Goal: Information Seeking & Learning: Learn about a topic

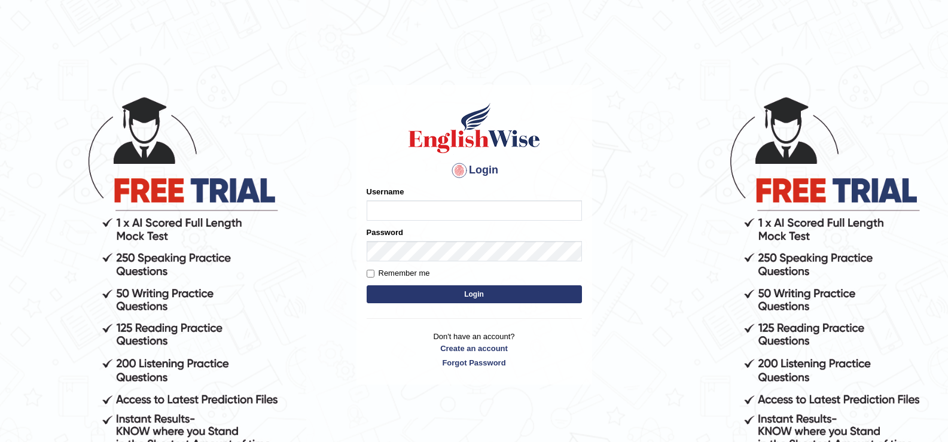
type input "Raomuhammad"
click at [397, 295] on button "Login" at bounding box center [474, 294] width 215 height 18
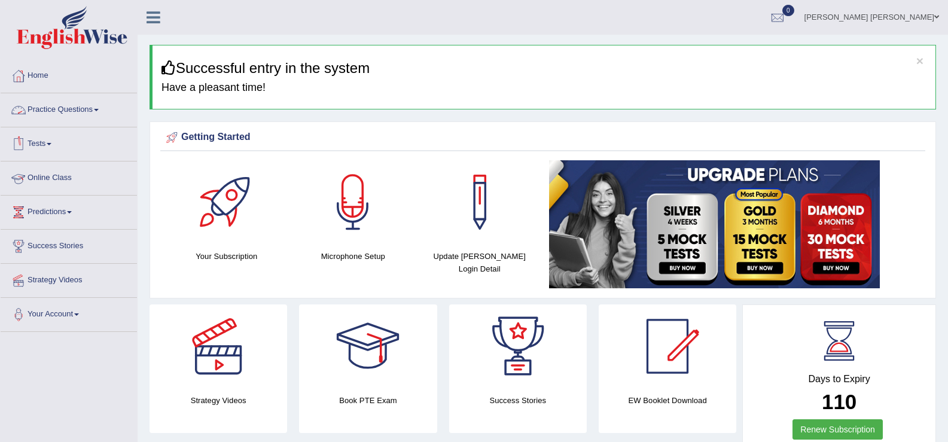
click at [44, 178] on link "Online Class" at bounding box center [69, 177] width 136 height 30
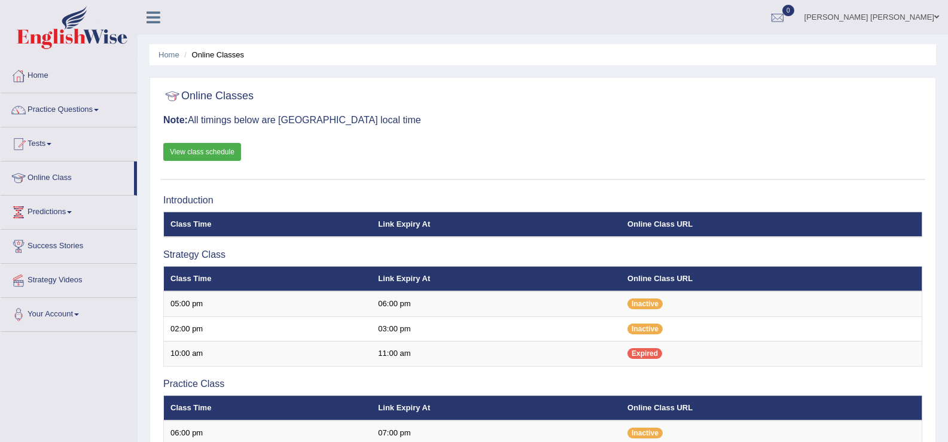
click at [203, 143] on link "View class schedule" at bounding box center [202, 152] width 78 height 18
click at [192, 151] on link "View class schedule" at bounding box center [202, 152] width 78 height 18
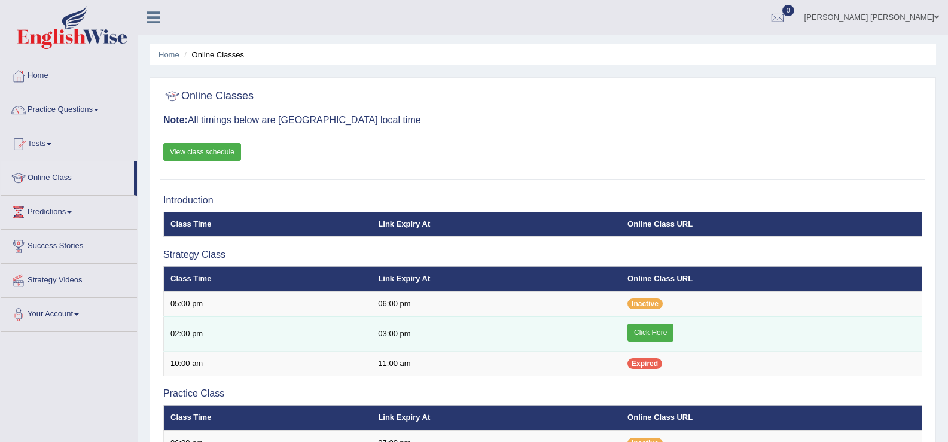
click at [662, 334] on link "Click Here" at bounding box center [651, 333] width 46 height 18
click at [652, 331] on link "Click Here" at bounding box center [651, 333] width 46 height 18
click at [659, 337] on link "Click Here" at bounding box center [651, 333] width 46 height 18
click at [645, 333] on link "Click Here" at bounding box center [651, 333] width 46 height 18
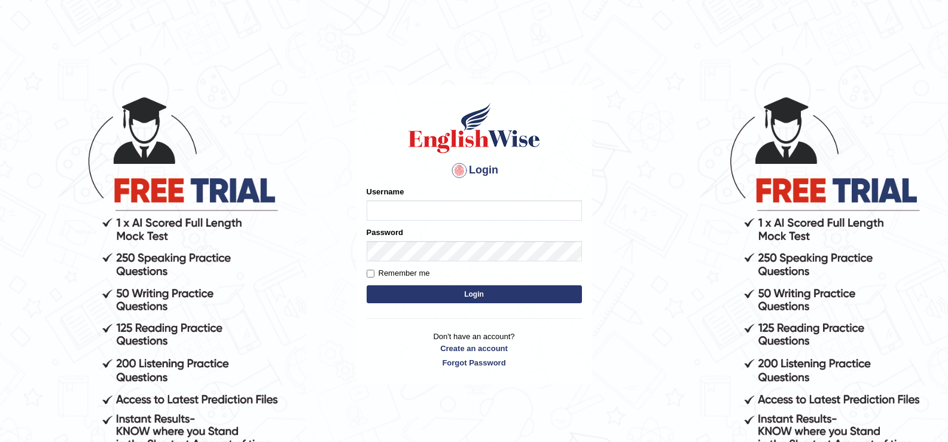
type input "Raomuhammad"
click at [414, 293] on button "Login" at bounding box center [474, 294] width 215 height 18
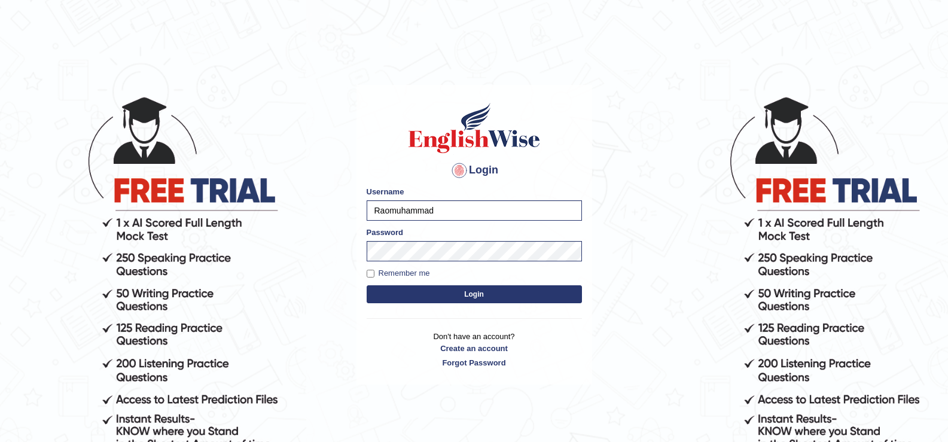
click at [414, 293] on button "Login" at bounding box center [474, 294] width 215 height 18
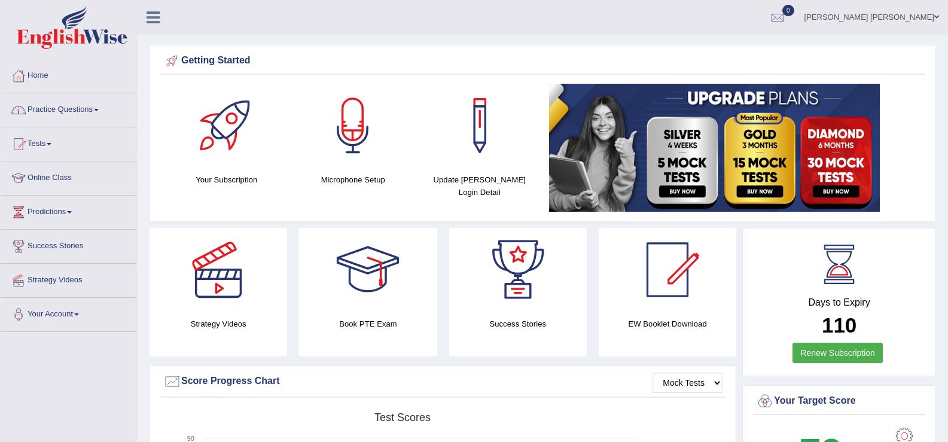
click at [47, 178] on link "Online Class" at bounding box center [69, 177] width 136 height 30
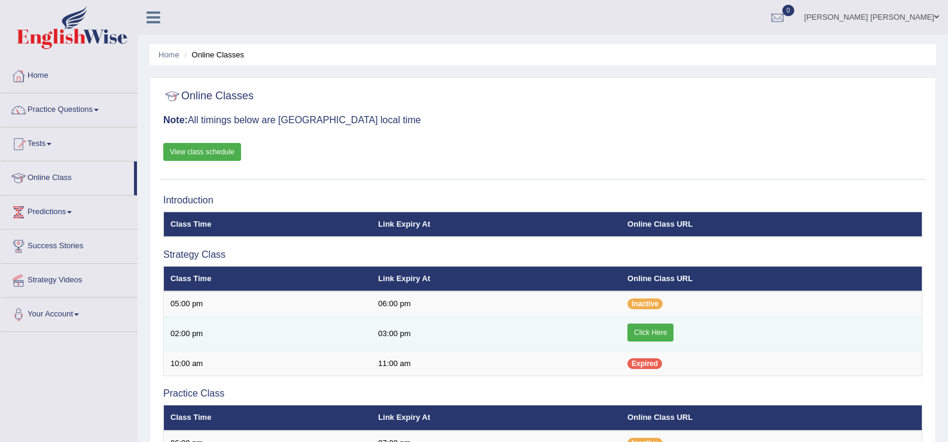
click at [651, 336] on link "Click Here" at bounding box center [651, 333] width 46 height 18
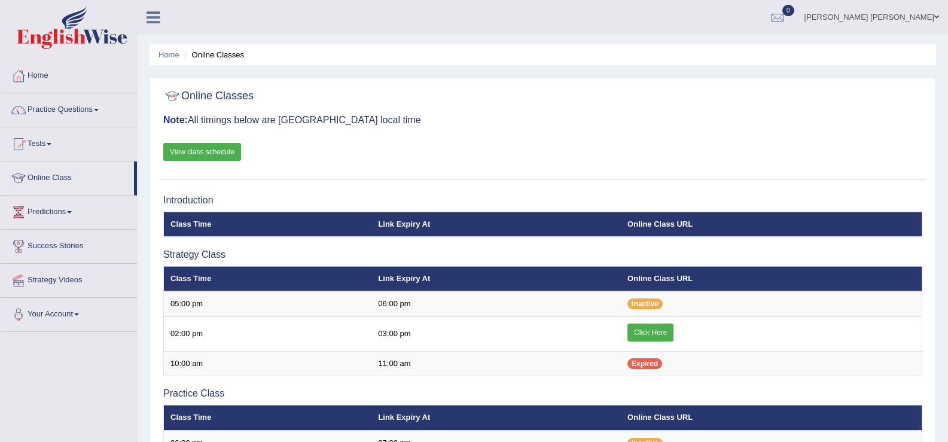
click at [214, 151] on link "View class schedule" at bounding box center [202, 152] width 78 height 18
